Goal: Obtain resource: Download file/media

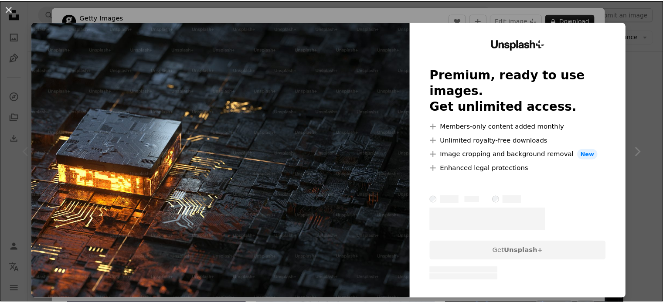
scroll to position [80, 0]
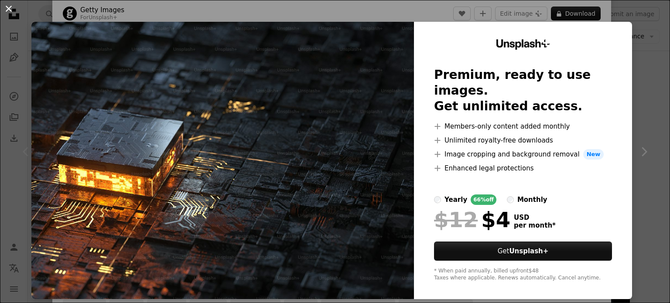
click at [12, 12] on button "An X shape" at bounding box center [8, 8] width 10 height 10
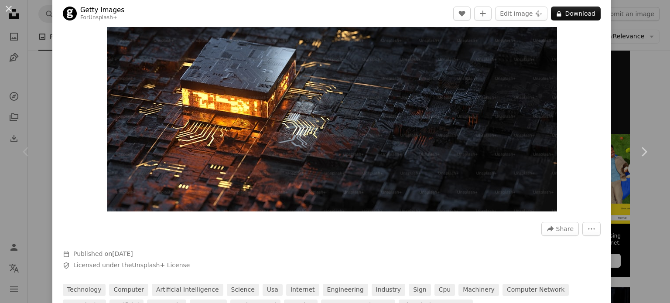
click at [12, 12] on button "An X shape" at bounding box center [8, 8] width 10 height 10
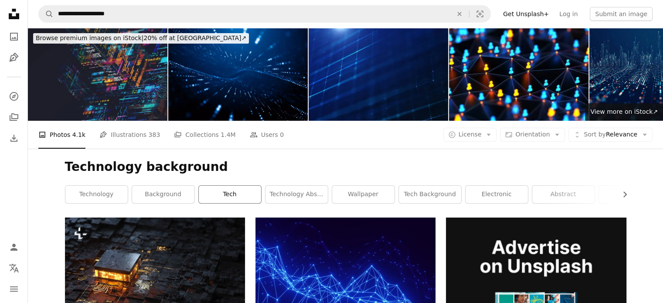
click at [218, 193] on link "tech" at bounding box center [230, 194] width 62 height 17
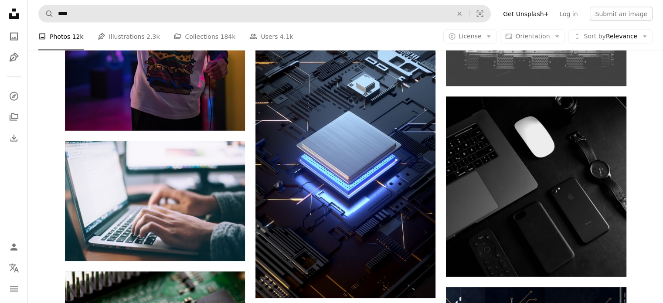
scroll to position [1875, 0]
